Goal: Register for event/course

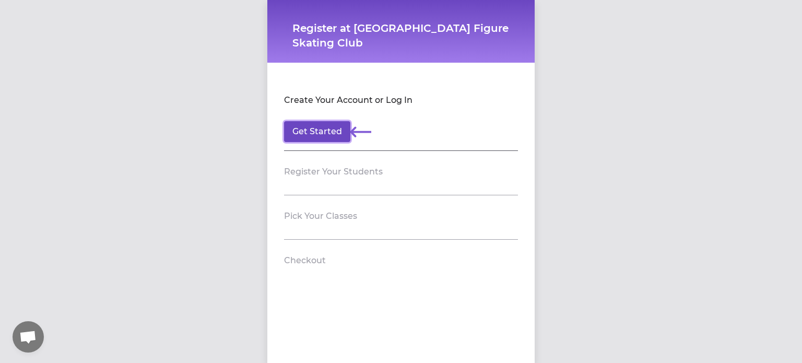
click at [325, 130] on button "Get Started" at bounding box center [317, 131] width 66 height 21
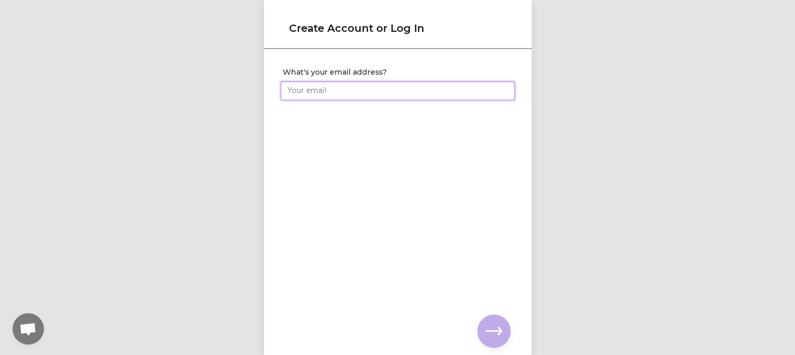
click at [315, 86] on input "What's your email address?" at bounding box center [398, 91] width 234 height 19
type input "[EMAIL_ADDRESS][DOMAIN_NAME]"
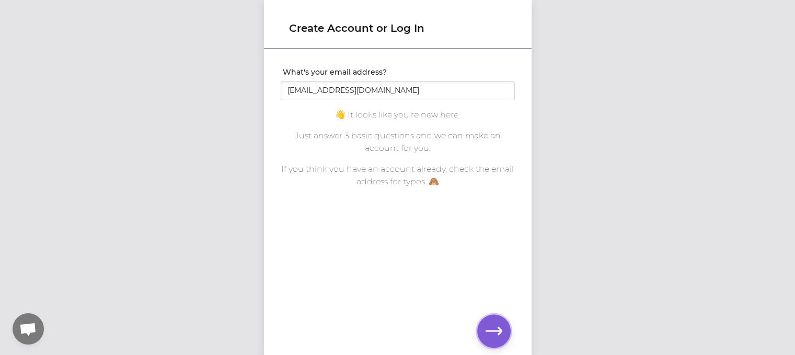
click at [491, 334] on icon "button" at bounding box center [493, 331] width 17 height 17
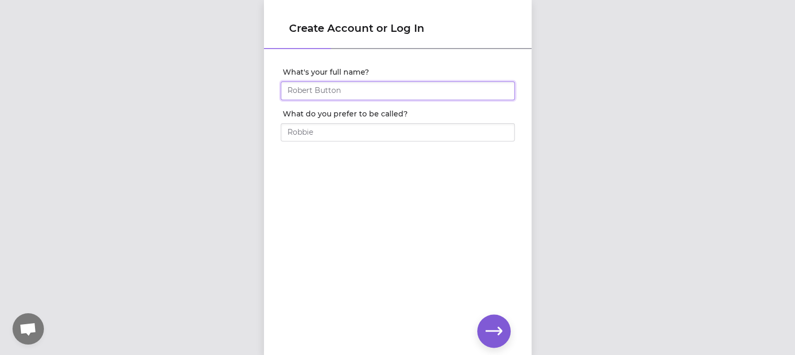
click at [345, 89] on input "What's your full name?" at bounding box center [398, 91] width 234 height 19
type input "[PERSON_NAME]"
click at [489, 333] on icon "button" at bounding box center [493, 331] width 17 height 17
click at [370, 90] on input "What's your phone number?" at bounding box center [398, 91] width 234 height 19
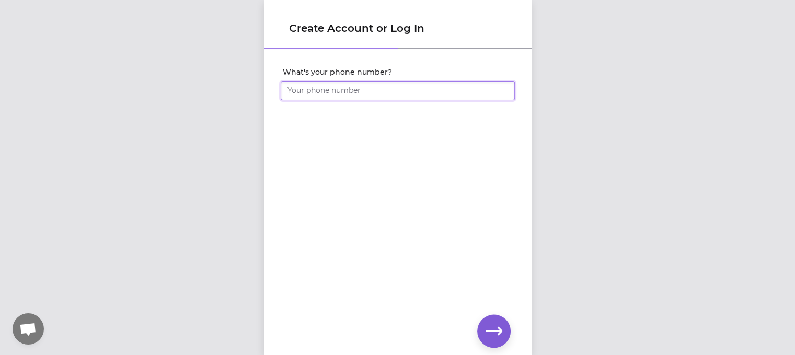
type input "[PHONE_NUMBER]"
click at [506, 341] on button "button" at bounding box center [493, 331] width 33 height 33
click input "submit" at bounding box center [0, 0] width 0 height 0
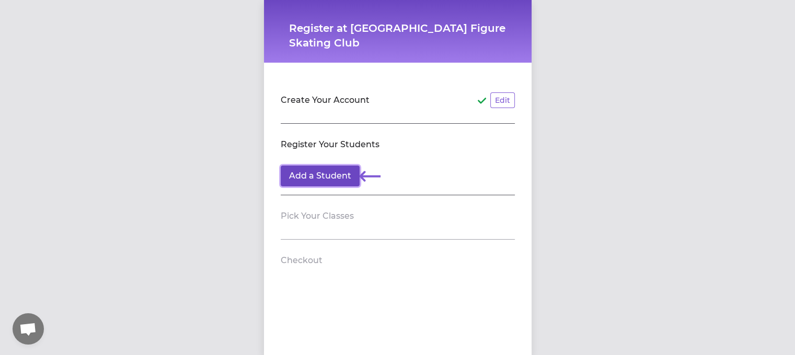
click at [325, 176] on button "Add a Student" at bounding box center [320, 176] width 79 height 21
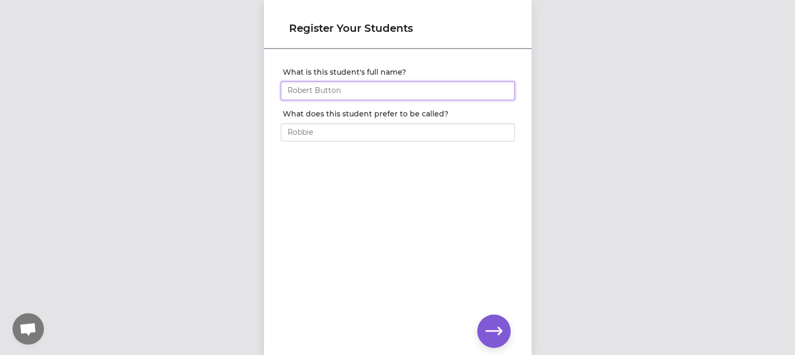
click at [346, 88] on input "What is this student's full name?" at bounding box center [398, 91] width 234 height 19
type input "[PERSON_NAME]"
click at [492, 336] on icon "button" at bounding box center [493, 331] width 17 height 17
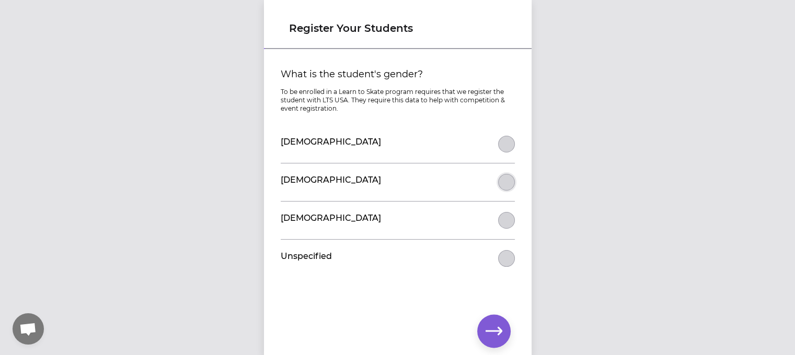
click at [500, 182] on button "What is the student's gender?" at bounding box center [506, 182] width 17 height 17
click at [492, 336] on icon "button" at bounding box center [493, 331] width 17 height 17
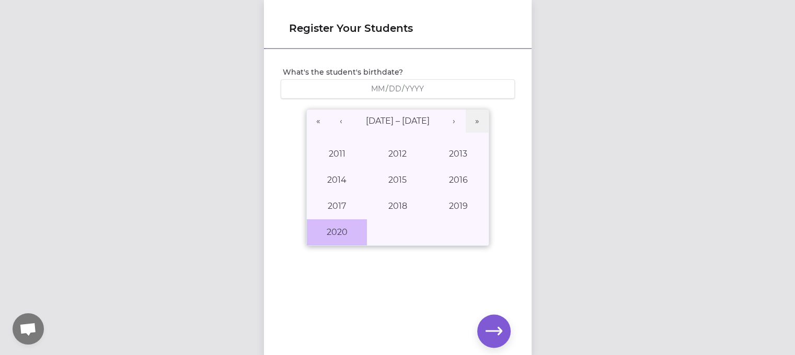
click at [339, 228] on button "2020" at bounding box center [337, 232] width 61 height 26
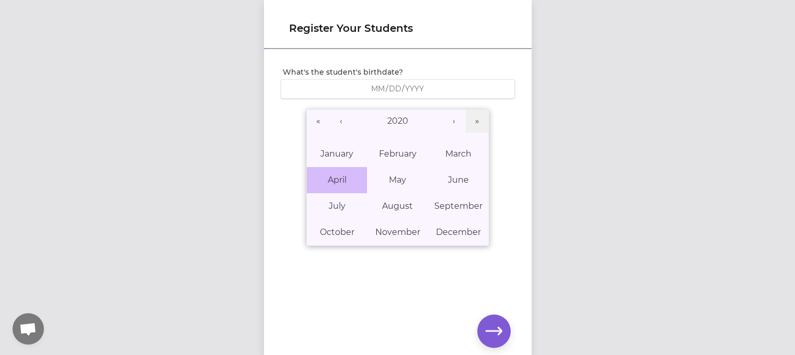
click at [336, 175] on abbr "April" at bounding box center [336, 180] width 19 height 10
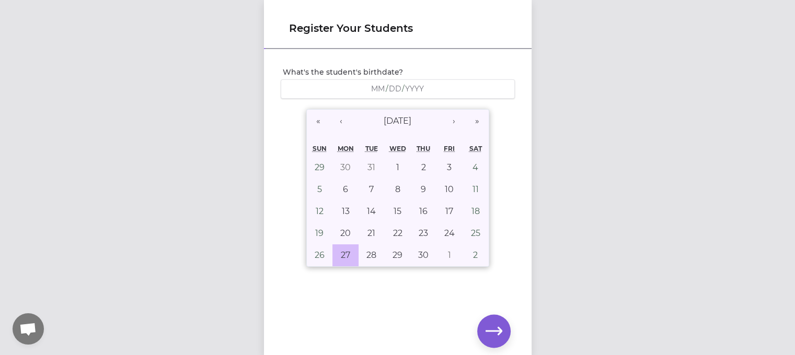
click at [341, 253] on abbr "27" at bounding box center [345, 255] width 9 height 10
type input "[DATE]"
type input "4"
type input "27"
type input "2020"
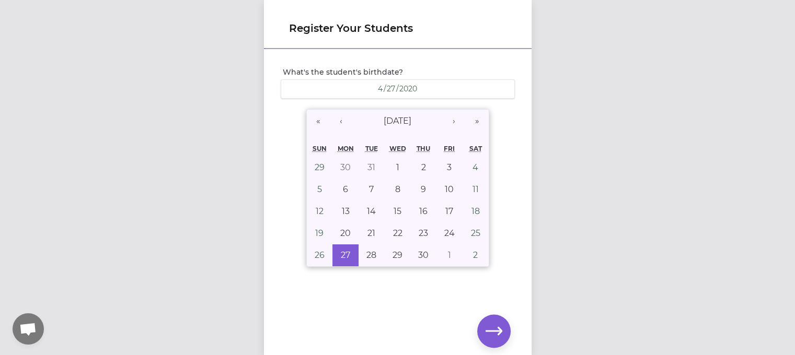
click at [607, 254] on div "Register Your Students What's the student's birthdate? [DEMOGRAPHIC_DATA] [DEMO…" at bounding box center [397, 177] width 795 height 355
click at [414, 294] on div "What's the student's birthdate? [DEMOGRAPHIC_DATA] [DEMOGRAPHIC_DATA] « ‹ [DATE…" at bounding box center [397, 185] width 267 height 270
click at [491, 331] on icon "button" at bounding box center [493, 331] width 17 height 8
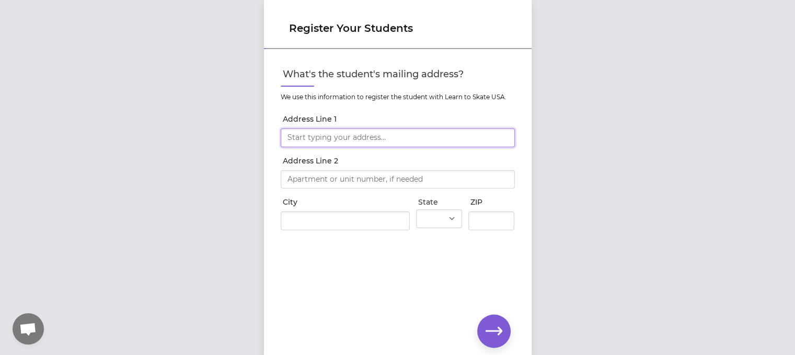
click at [309, 138] on input "Address Line 1" at bounding box center [398, 138] width 234 height 19
type input "[STREET_ADDRESS]"
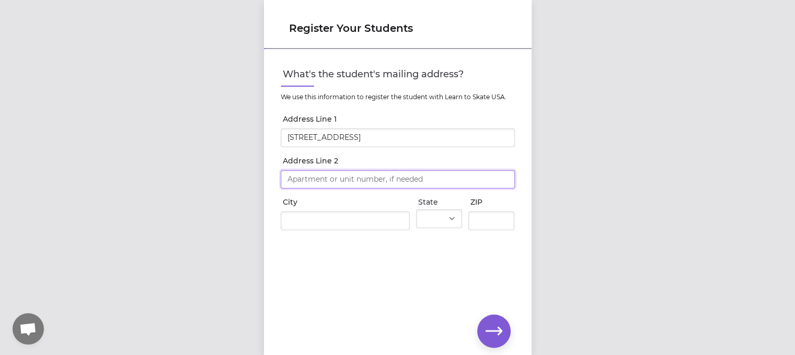
type input "[STREET_ADDRESS]"
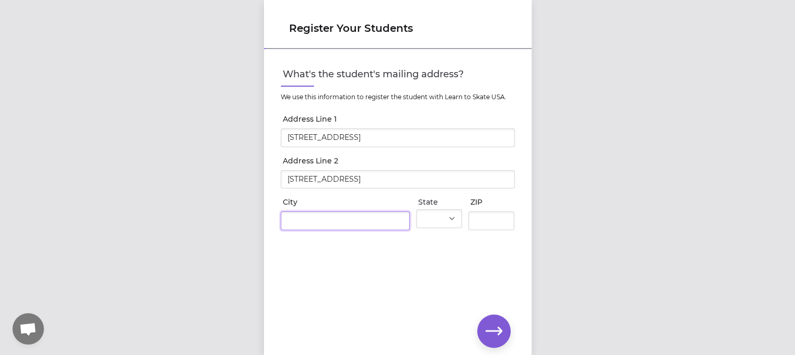
type input "[GEOGRAPHIC_DATA]"
select select "WA"
type input "99026"
click at [495, 331] on icon "button" at bounding box center [493, 331] width 17 height 8
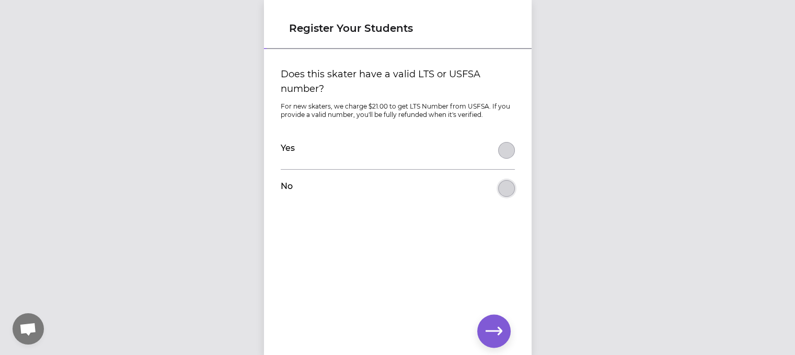
click at [501, 187] on button "Does this skater have a valid LTS or USFSA number?" at bounding box center [506, 188] width 17 height 17
click at [489, 328] on icon "button" at bounding box center [493, 331] width 17 height 17
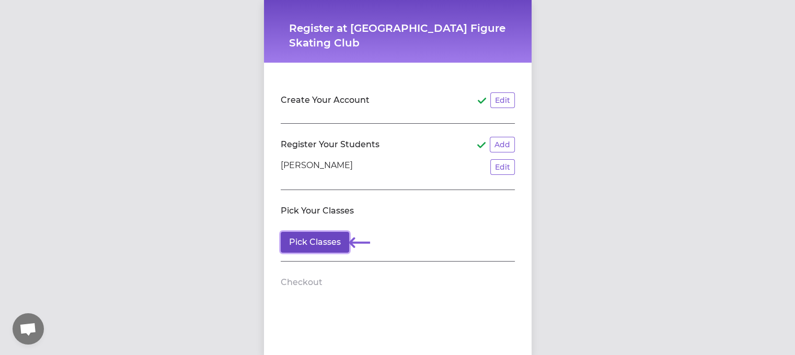
click at [315, 240] on button "Pick Classes" at bounding box center [315, 242] width 68 height 21
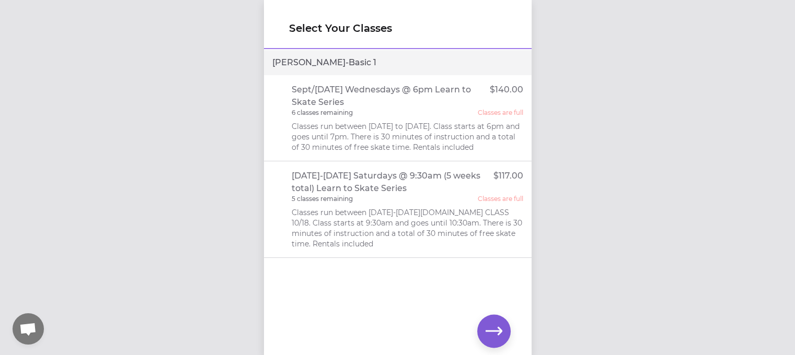
scroll to position [8, 0]
click at [491, 325] on icon "button" at bounding box center [493, 331] width 17 height 17
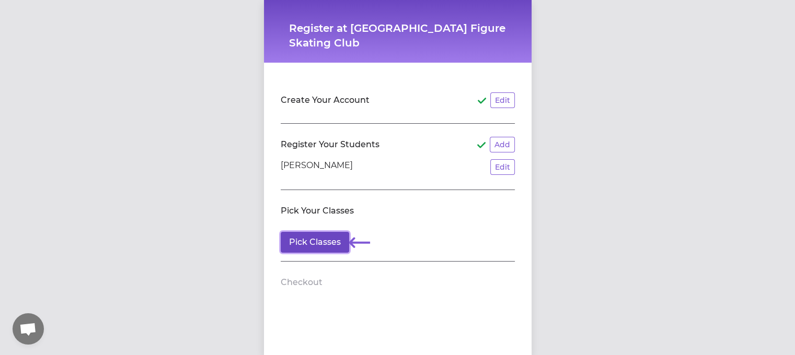
click at [316, 236] on button "Pick Classes" at bounding box center [315, 242] width 68 height 21
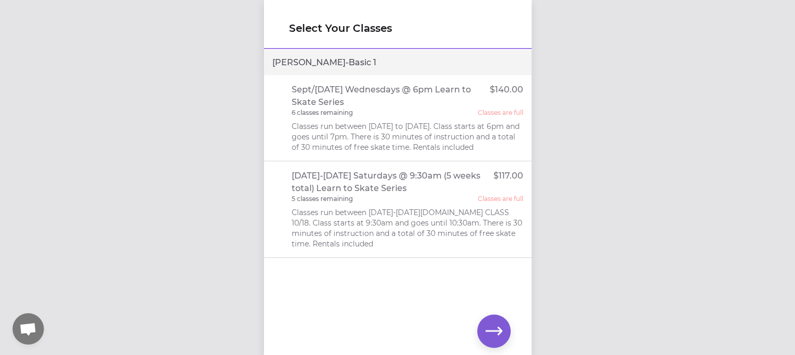
scroll to position [8, 0]
click at [422, 207] on p "Classes run between [DATE]-[DATE][DOMAIN_NAME] CLASS 10/18. Class starts at 9:3…" at bounding box center [407, 228] width 231 height 42
click at [412, 96] on p "Sept/[DATE] Wednesdays @ 6pm Learn to Skate Series" at bounding box center [391, 96] width 198 height 25
click at [219, 139] on div "Select Your Classes [PERSON_NAME] - Basic [DATE]/[DATE] Wednesdays @ 6pm Learn …" at bounding box center [397, 177] width 795 height 355
